Goal: Check status: Verify the current state of an ongoing process or item

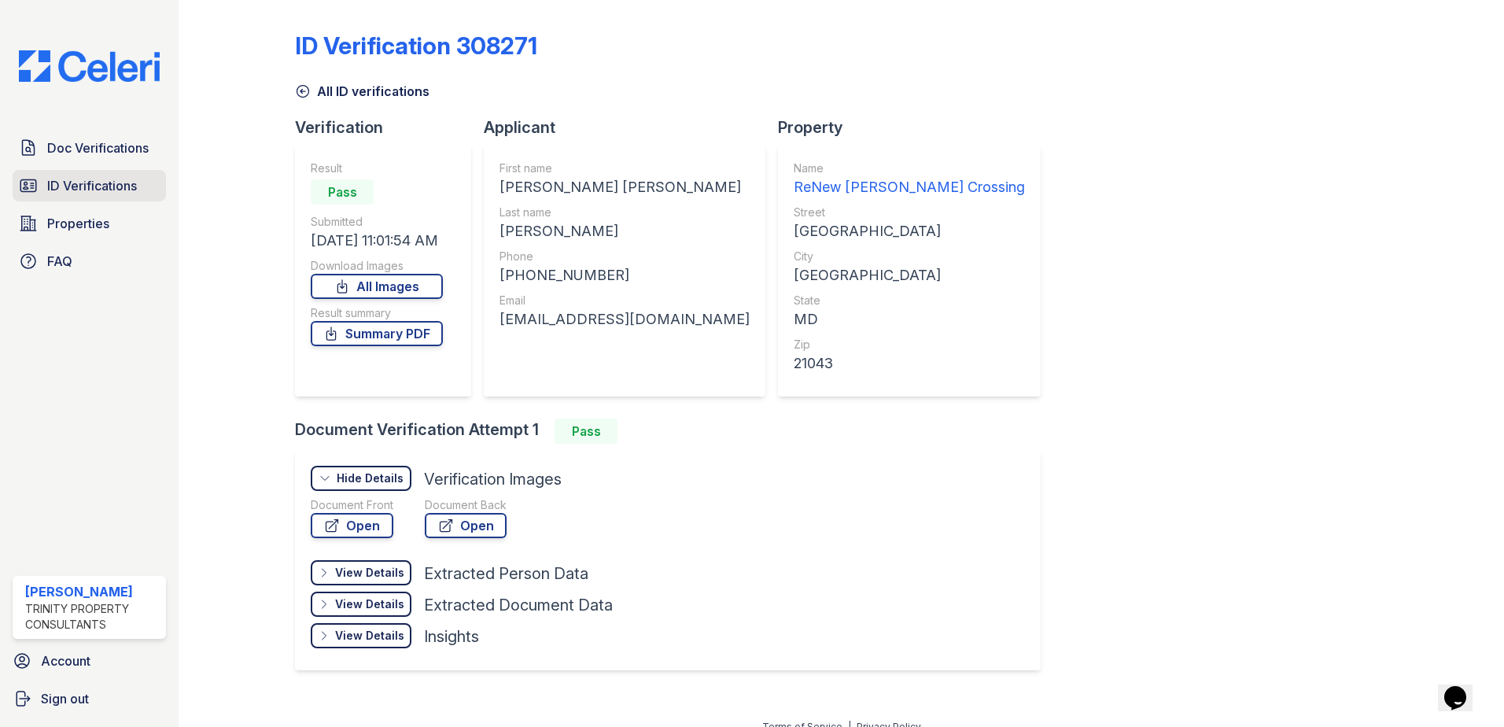
click at [77, 189] on span "ID Verifications" at bounding box center [92, 185] width 90 height 19
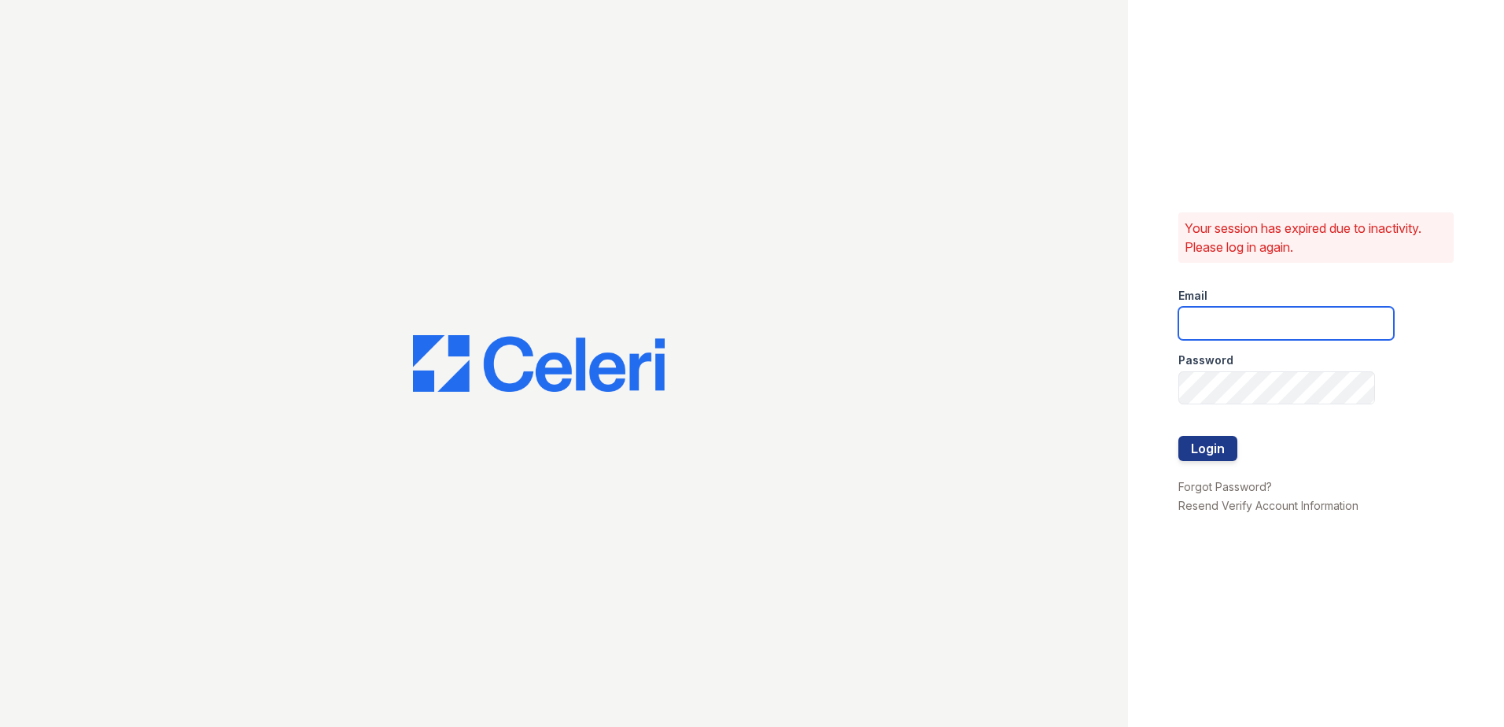
type input "[EMAIL_ADDRESS][DOMAIN_NAME]"
click at [1205, 455] on button "Login" at bounding box center [1207, 448] width 59 height 25
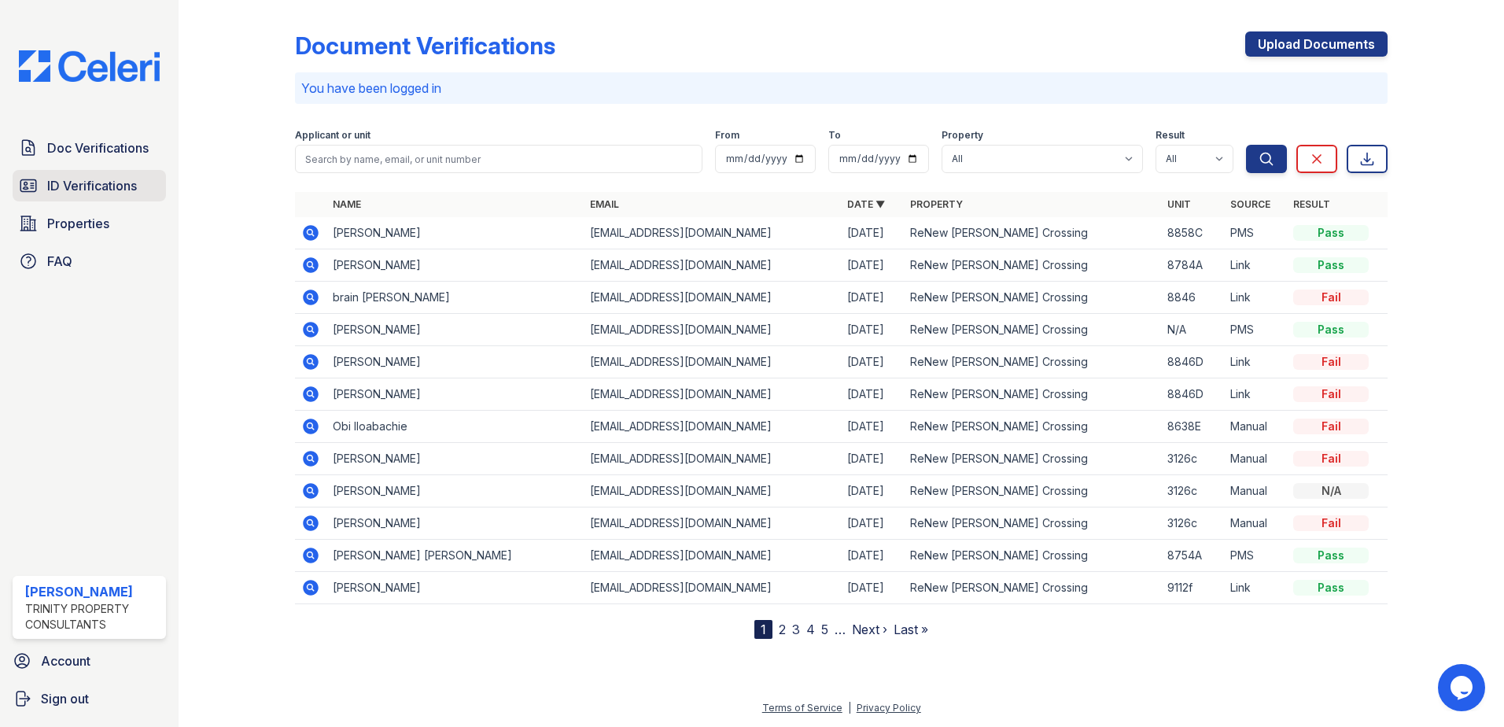
click at [107, 182] on span "ID Verifications" at bounding box center [92, 185] width 90 height 19
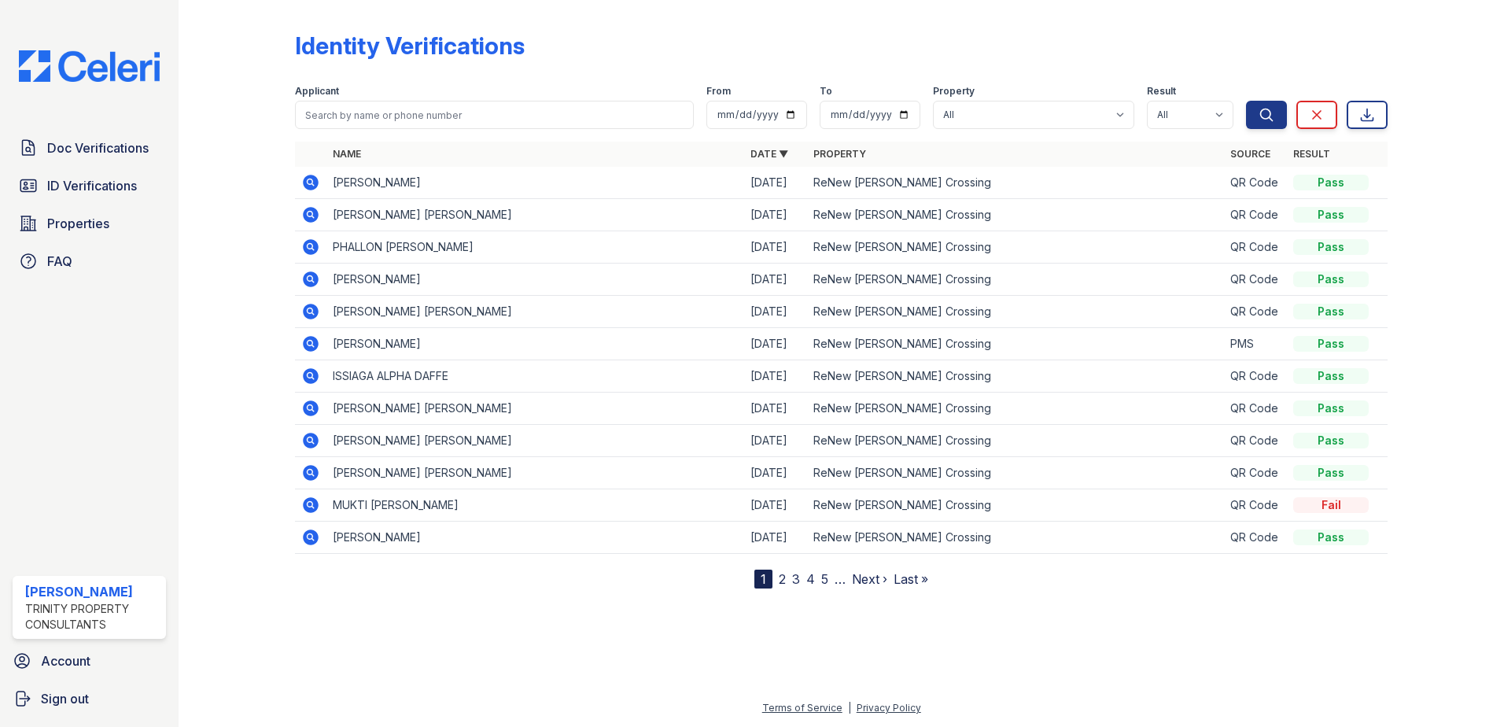
click at [311, 182] on icon at bounding box center [310, 181] width 4 height 4
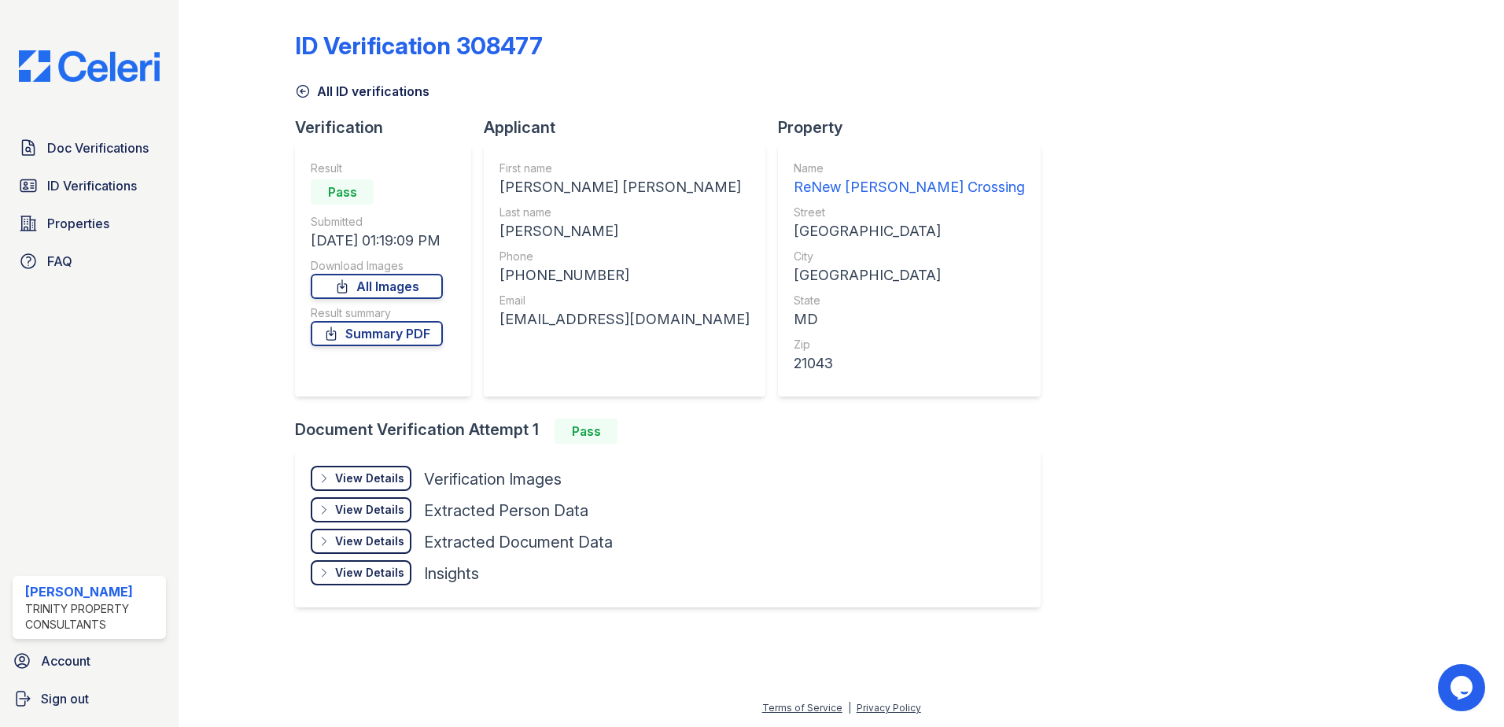
click at [391, 477] on div "View Details" at bounding box center [369, 478] width 69 height 16
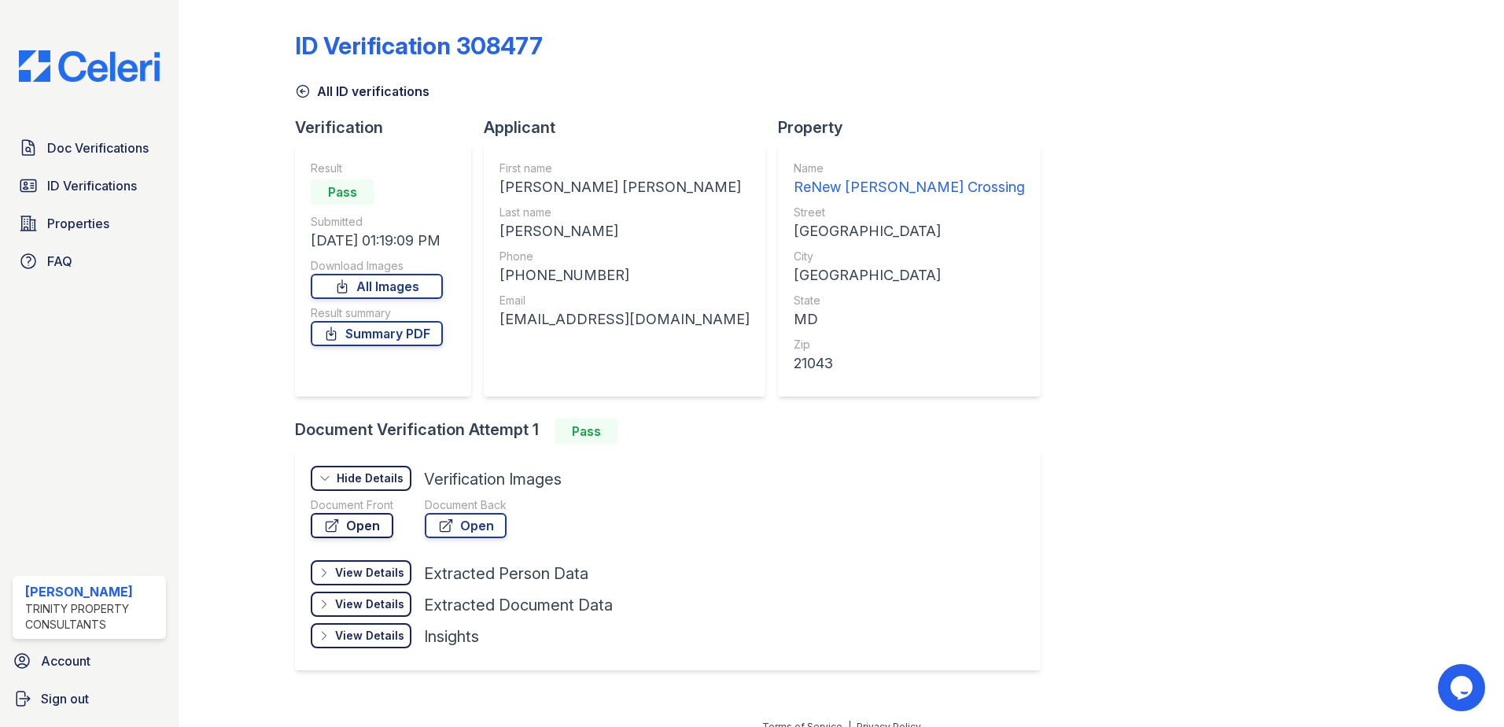
click at [375, 525] on link "Open" at bounding box center [352, 525] width 83 height 25
click at [107, 149] on span "Doc Verifications" at bounding box center [97, 147] width 101 height 19
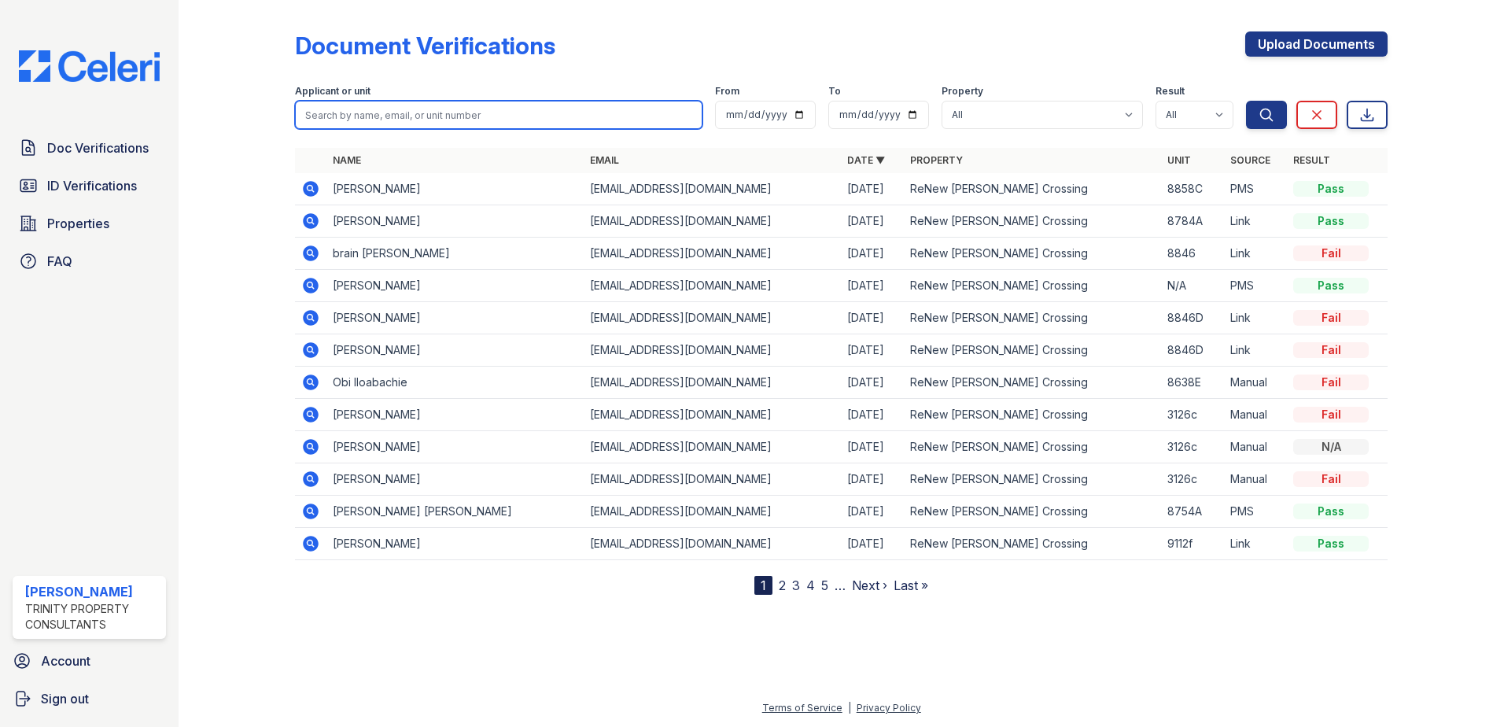
click at [357, 114] on input "search" at bounding box center [498, 115] width 407 height 28
type input "Hu"
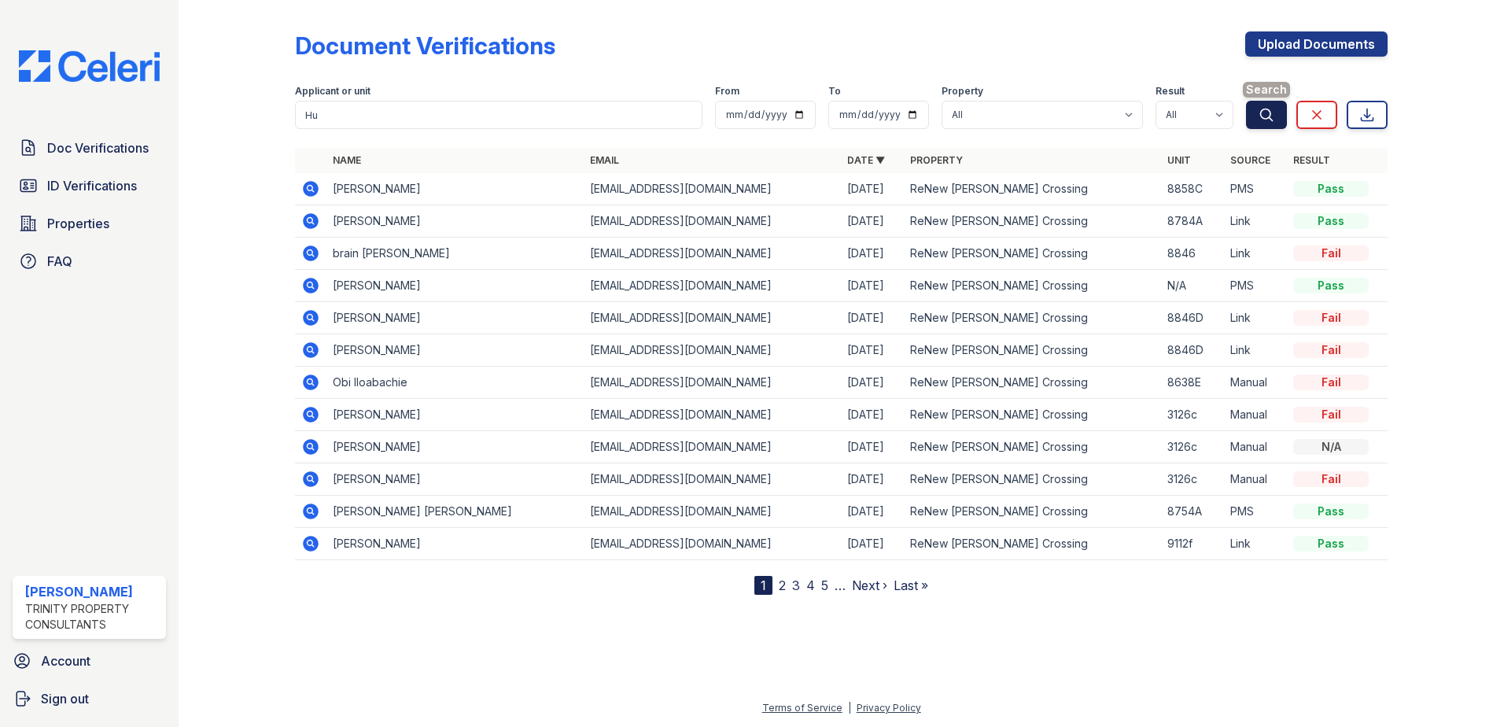
click at [1264, 112] on icon "submit" at bounding box center [1266, 115] width 16 height 16
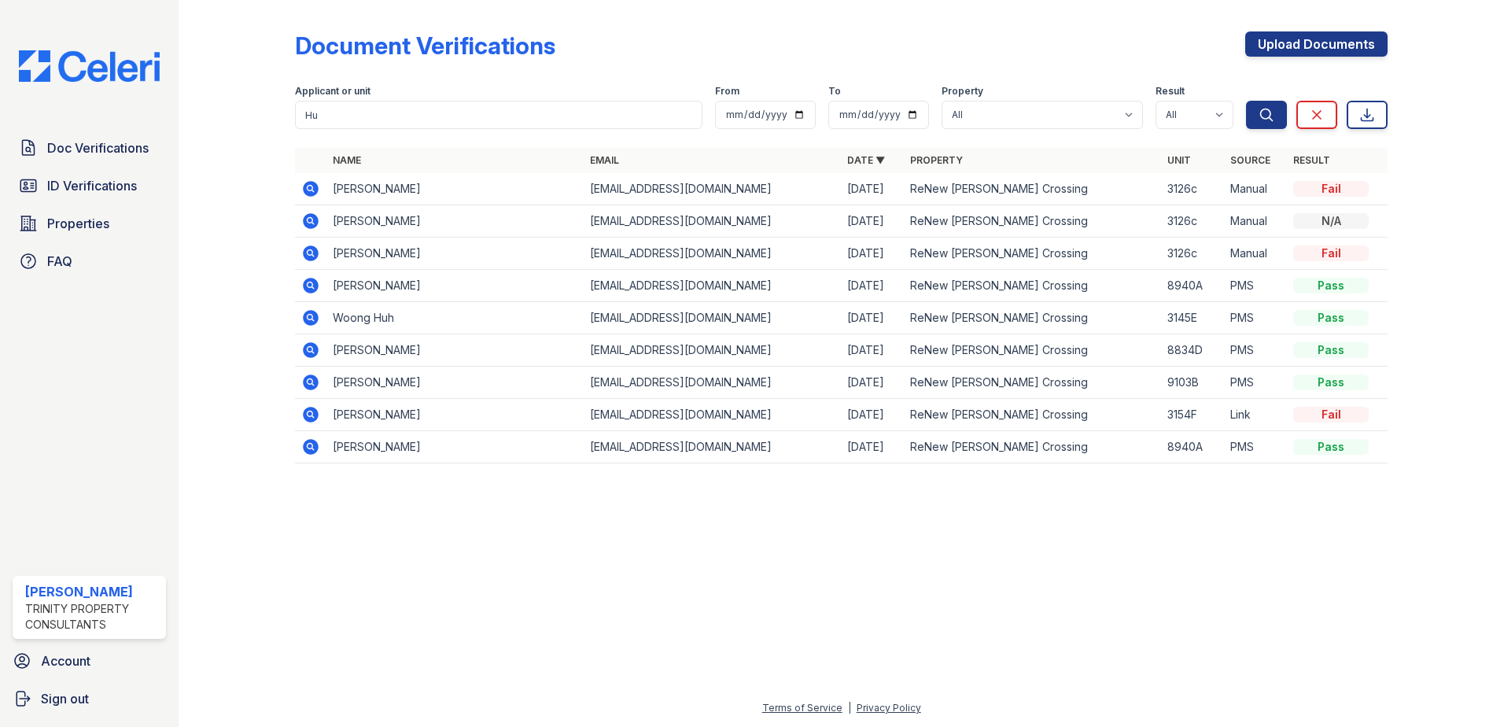
click at [312, 188] on icon at bounding box center [310, 188] width 19 height 19
